Goal: Task Accomplishment & Management: Manage account settings

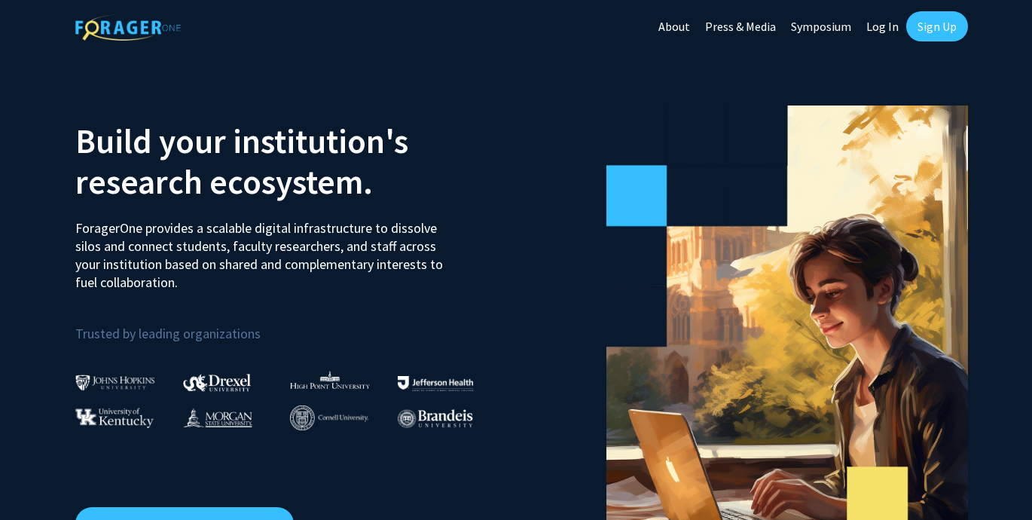
click at [874, 26] on link "Log In" at bounding box center [882, 26] width 47 height 53
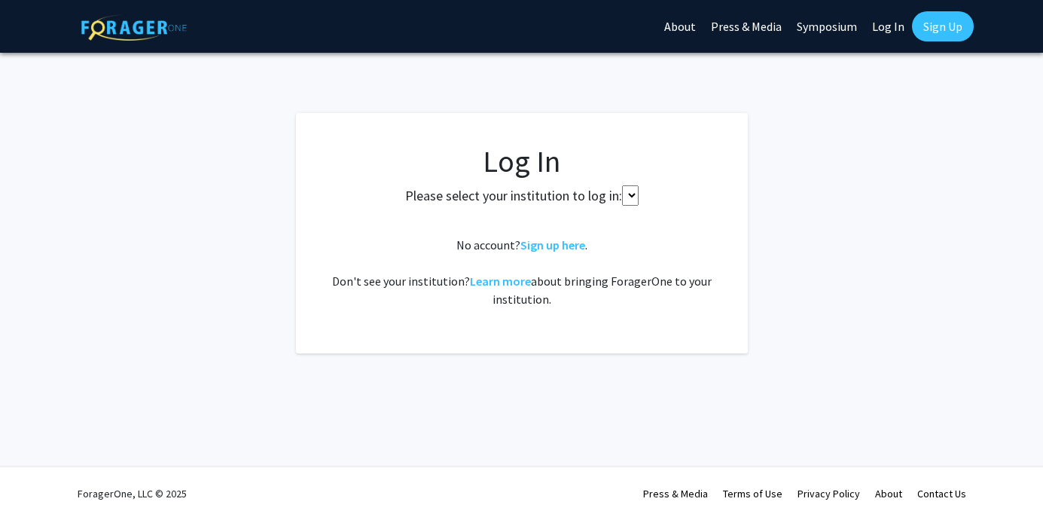
select select
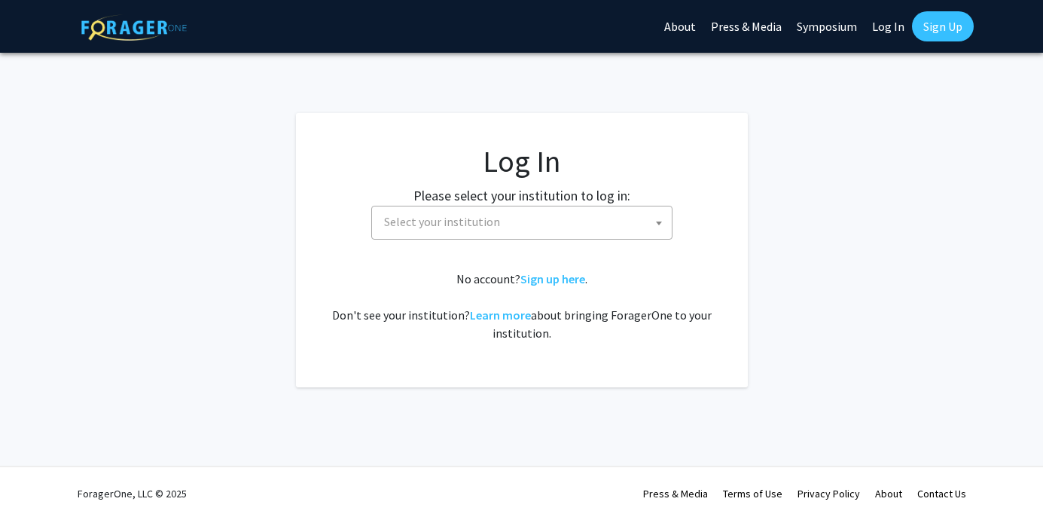
click at [556, 234] on span "Select your institution" at bounding box center [525, 221] width 294 height 31
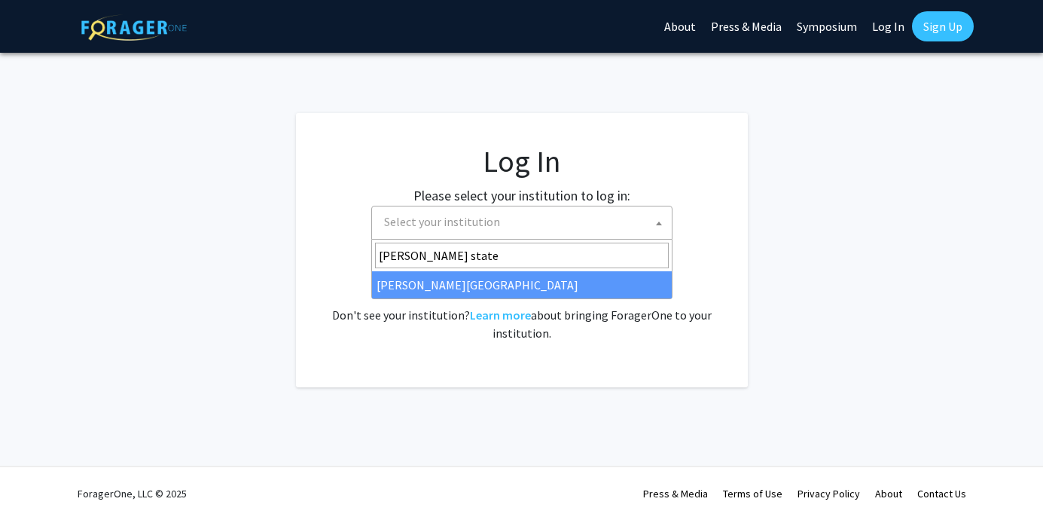
type input "[PERSON_NAME] state"
select select "21"
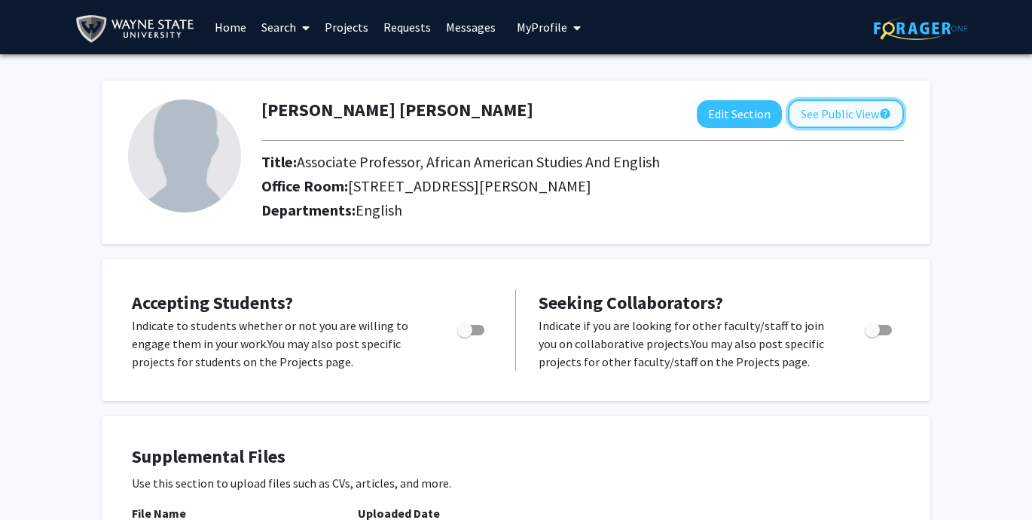
click at [825, 111] on button "See Public View help" at bounding box center [846, 113] width 116 height 29
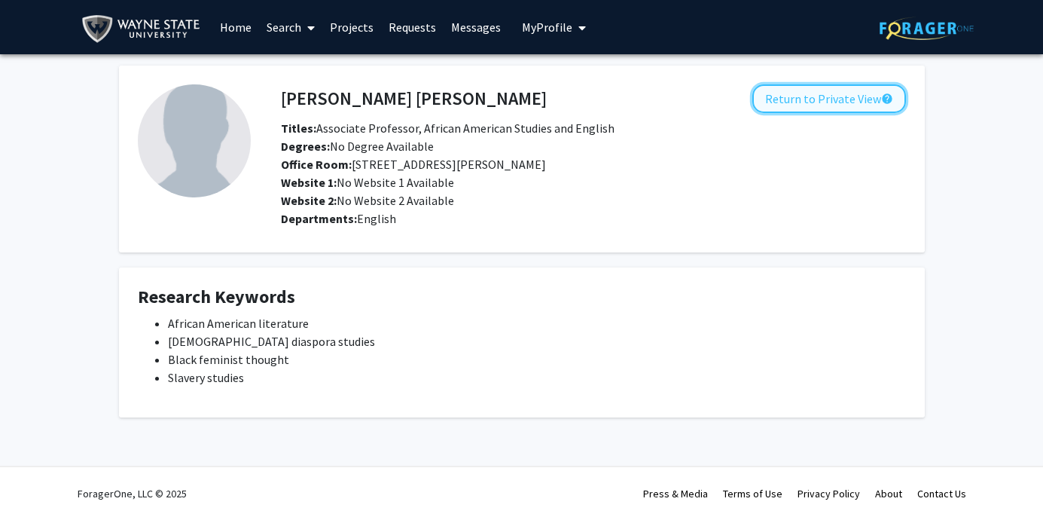
click at [792, 102] on button "Return to Private View help" at bounding box center [829, 98] width 154 height 29
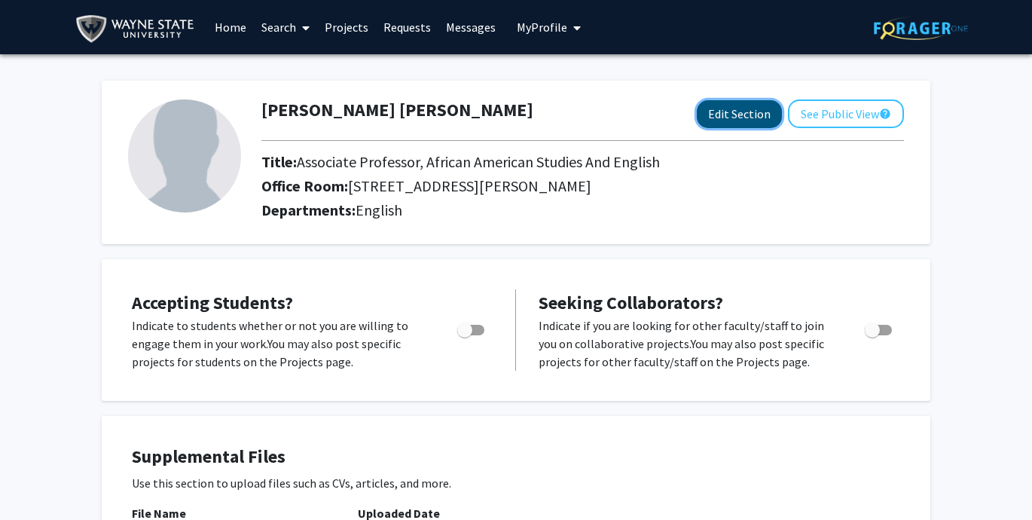
click at [752, 111] on button "Edit Section" at bounding box center [739, 114] width 85 height 28
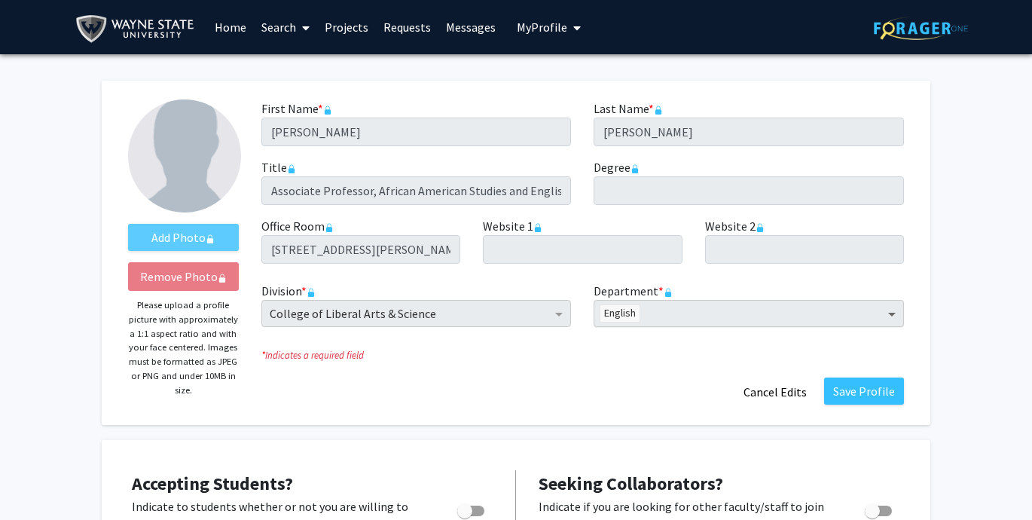
click at [889, 313] on span "Department" at bounding box center [893, 313] width 19 height 18
click at [890, 313] on span "Department" at bounding box center [893, 313] width 19 height 18
click at [616, 307] on span "English" at bounding box center [619, 313] width 39 height 17
click at [618, 318] on span "English" at bounding box center [619, 313] width 39 height 17
click at [893, 313] on span "Department" at bounding box center [893, 313] width 19 height 18
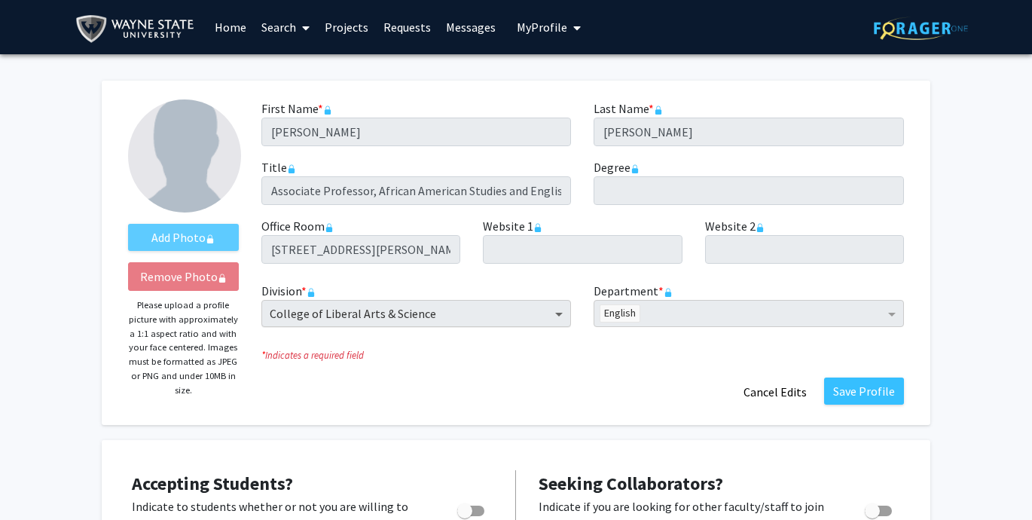
click at [558, 312] on span "Division" at bounding box center [560, 313] width 19 height 18
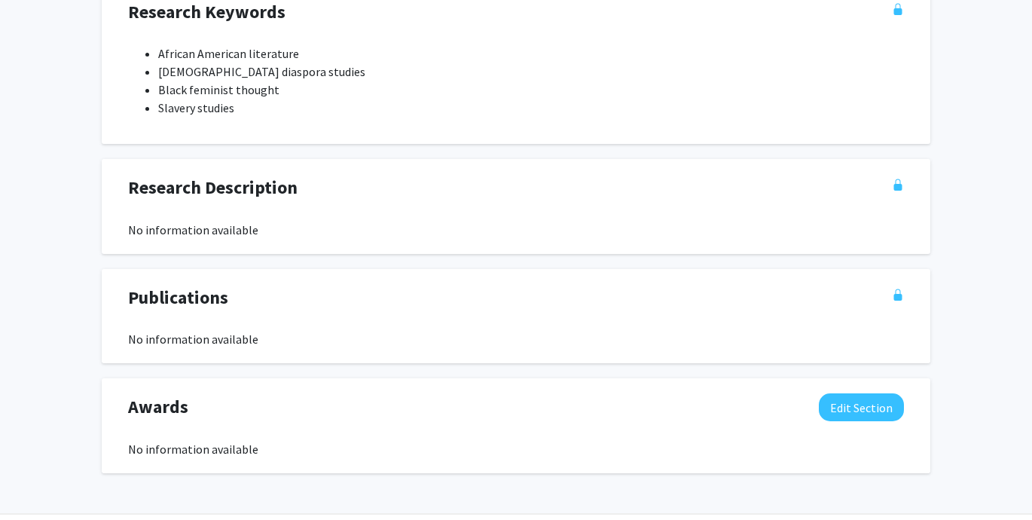
scroll to position [963, 0]
